Goal: Task Accomplishment & Management: Use online tool/utility

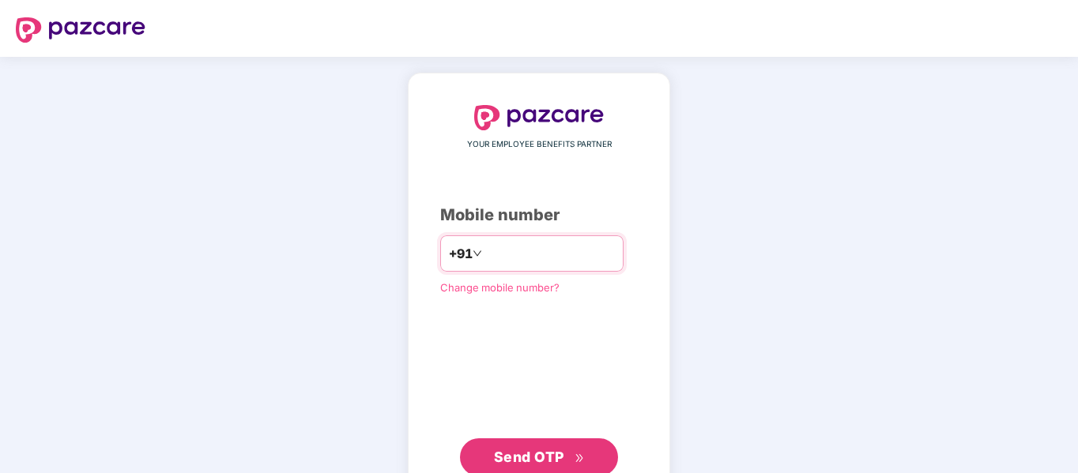
click at [515, 251] on input "number" at bounding box center [550, 253] width 130 height 25
type input "**********"
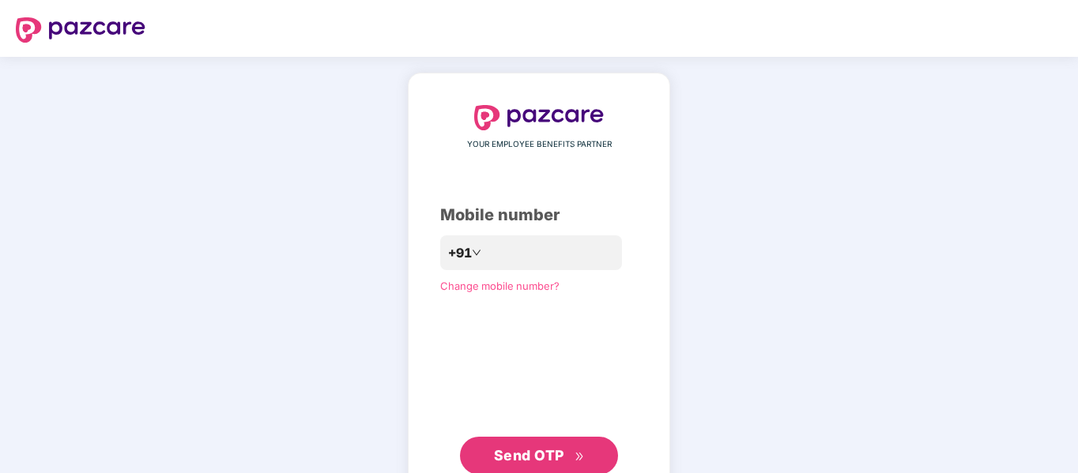
click at [539, 440] on button "Send OTP" at bounding box center [539, 456] width 158 height 38
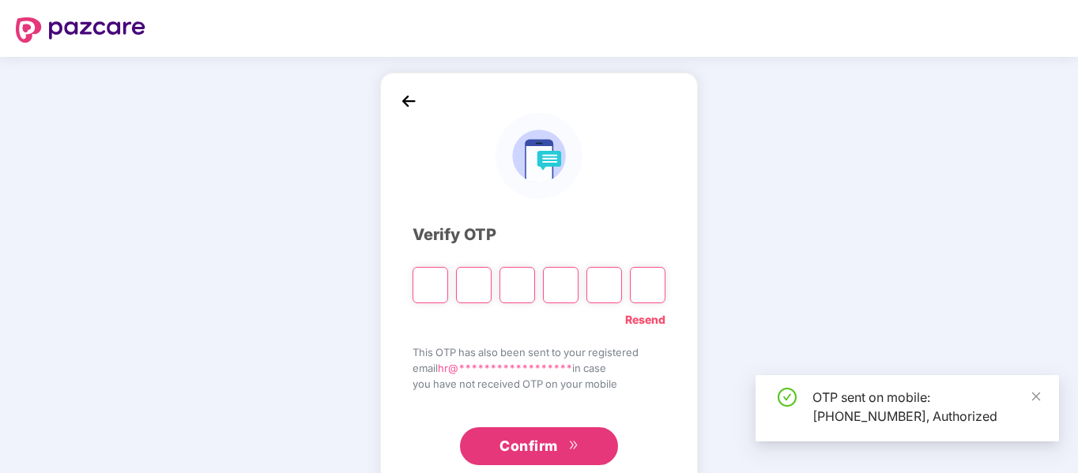
click at [1037, 172] on div "**********" at bounding box center [539, 286] width 1078 height 458
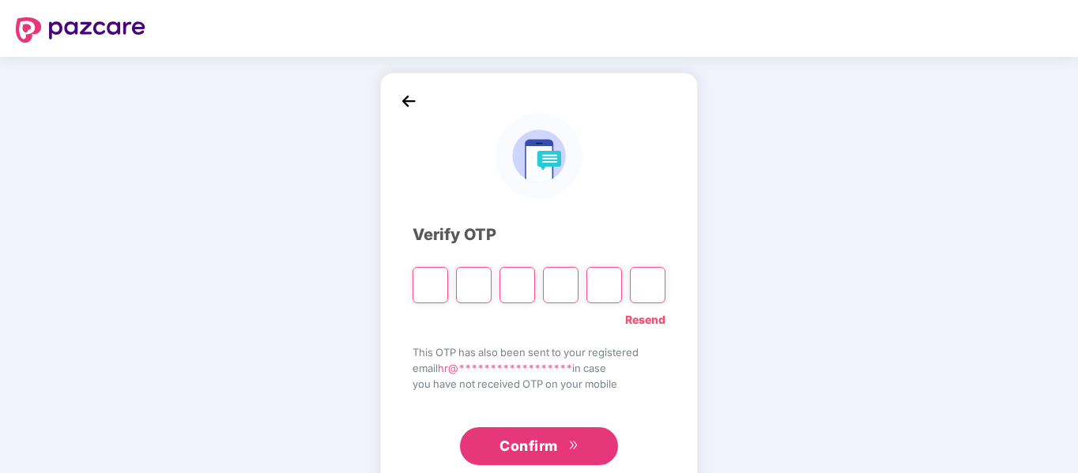
click at [420, 285] on input "Please enter verification code. Digit 1" at bounding box center [431, 285] width 36 height 36
type input "*"
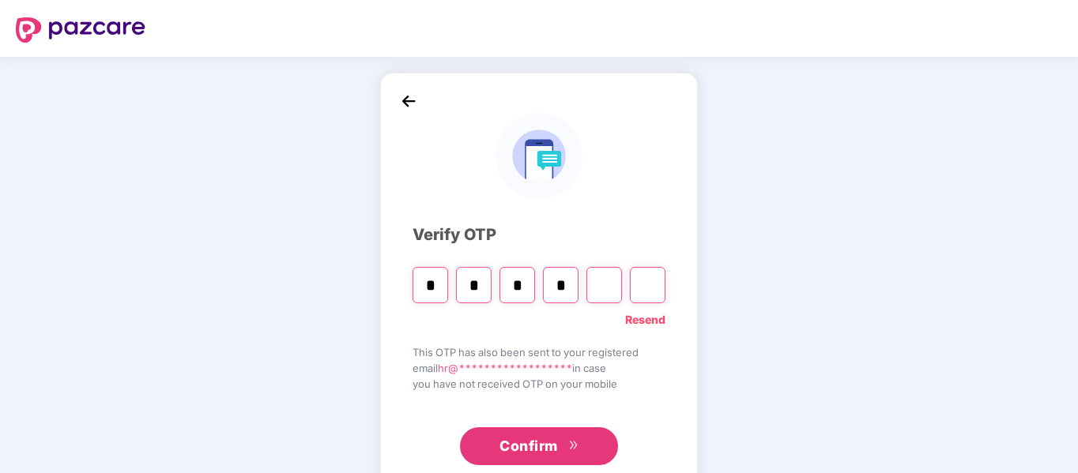
type input "*"
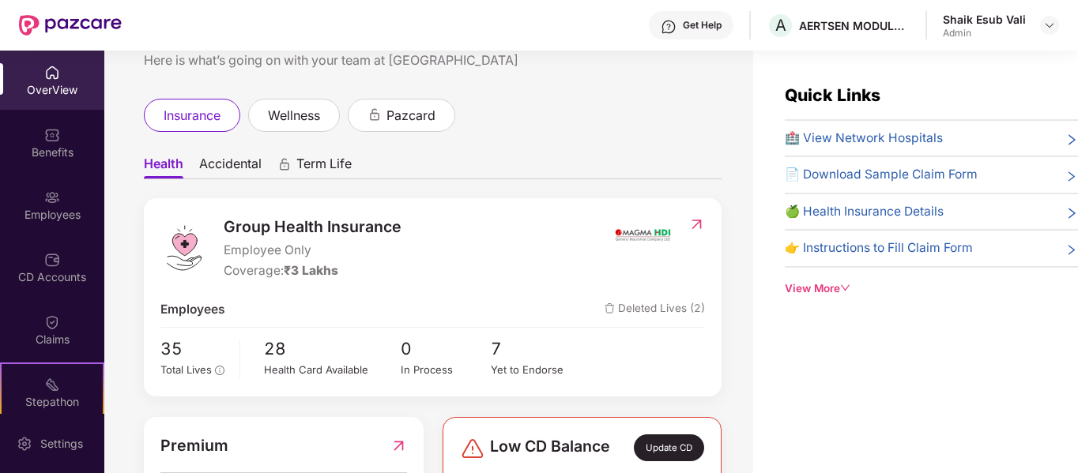
scroll to position [79, 0]
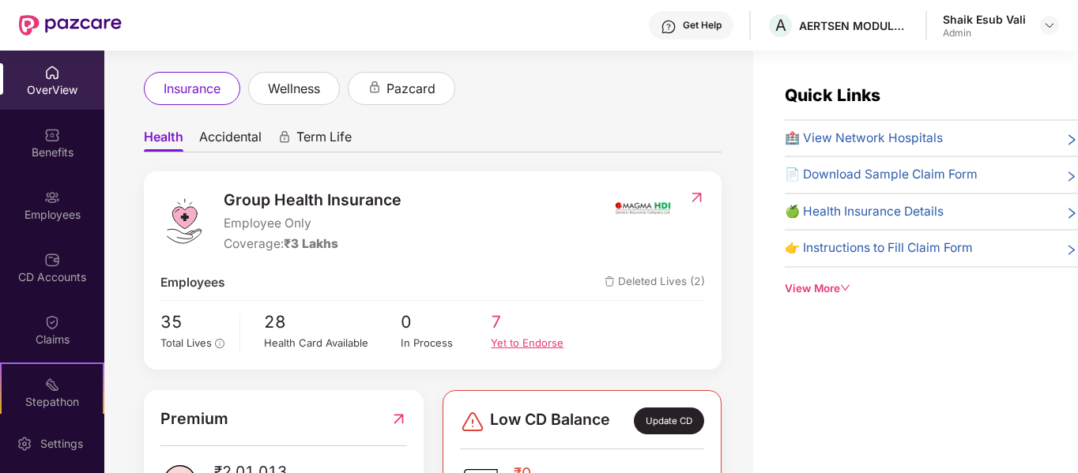
click at [499, 337] on div "Yet to Endorse" at bounding box center [536, 343] width 91 height 17
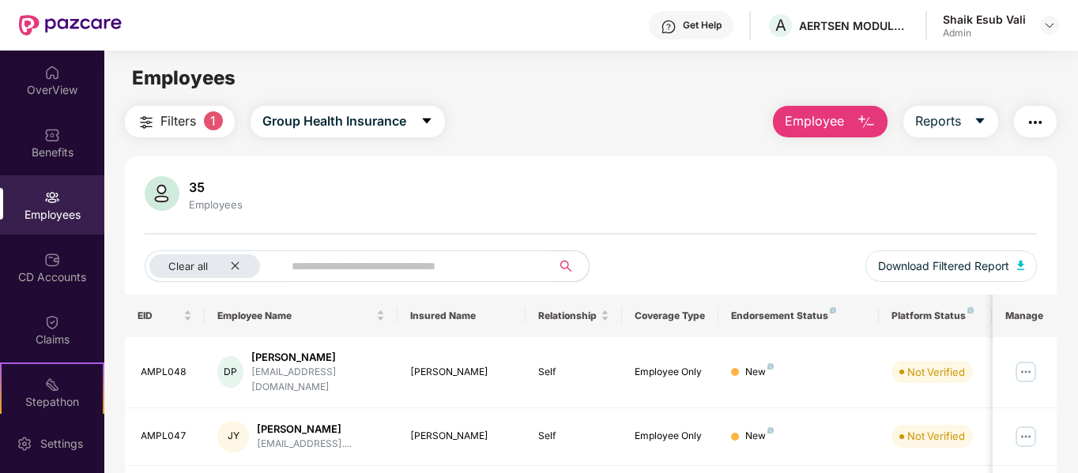
click at [53, 247] on div "CD Accounts" at bounding box center [52, 267] width 104 height 59
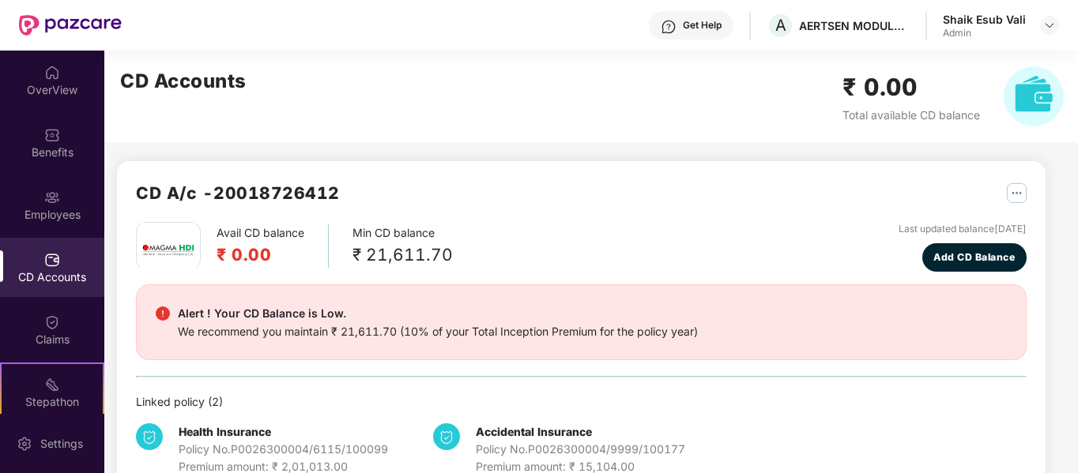
scroll to position [40, 0]
